Goal: Task Accomplishment & Management: Manage account settings

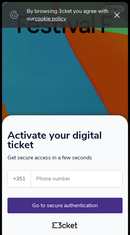
click at [119, 14] on icon at bounding box center [117, 14] width 6 height 5
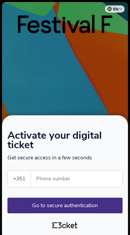
click at [85, 181] on input "Phone number" at bounding box center [80, 179] width 86 height 17
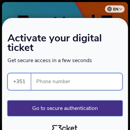
click at [112, 109] on button "Go to secure authentication" at bounding box center [64, 108] width 115 height 16
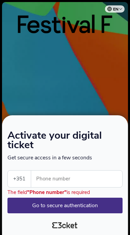
click at [106, 97] on div at bounding box center [65, 117] width 130 height 235
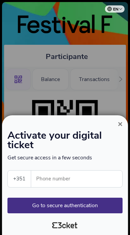
click at [121, 128] on span "×" at bounding box center [120, 123] width 5 height 9
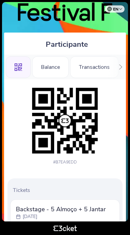
scroll to position [8, 0]
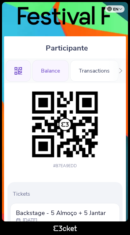
click at [49, 72] on div "Balance" at bounding box center [50, 71] width 37 height 22
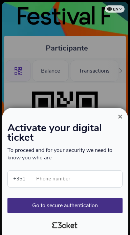
click at [122, 121] on span "×" at bounding box center [120, 116] width 5 height 9
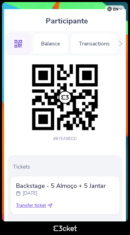
scroll to position [36, 0]
